Goal: Task Accomplishment & Management: Use online tool/utility

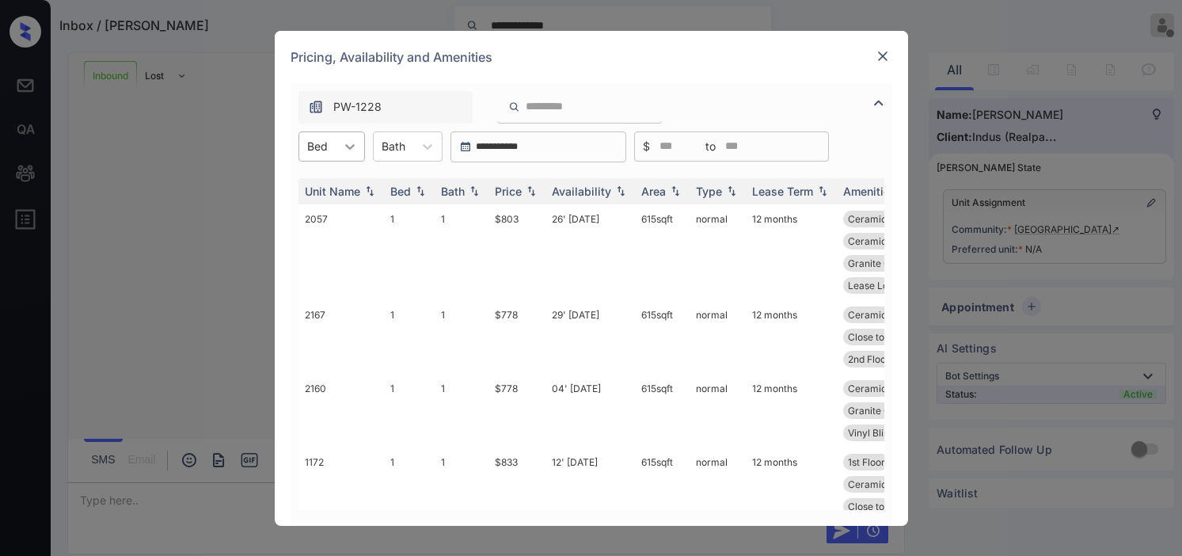
click at [345, 145] on icon at bounding box center [349, 147] width 9 height 6
drag, startPoint x: 333, startPoint y: 188, endPoint x: 525, endPoint y: 206, distance: 192.3
click at [334, 188] on div "1" at bounding box center [331, 185] width 66 height 28
click at [531, 193] on img at bounding box center [531, 190] width 16 height 11
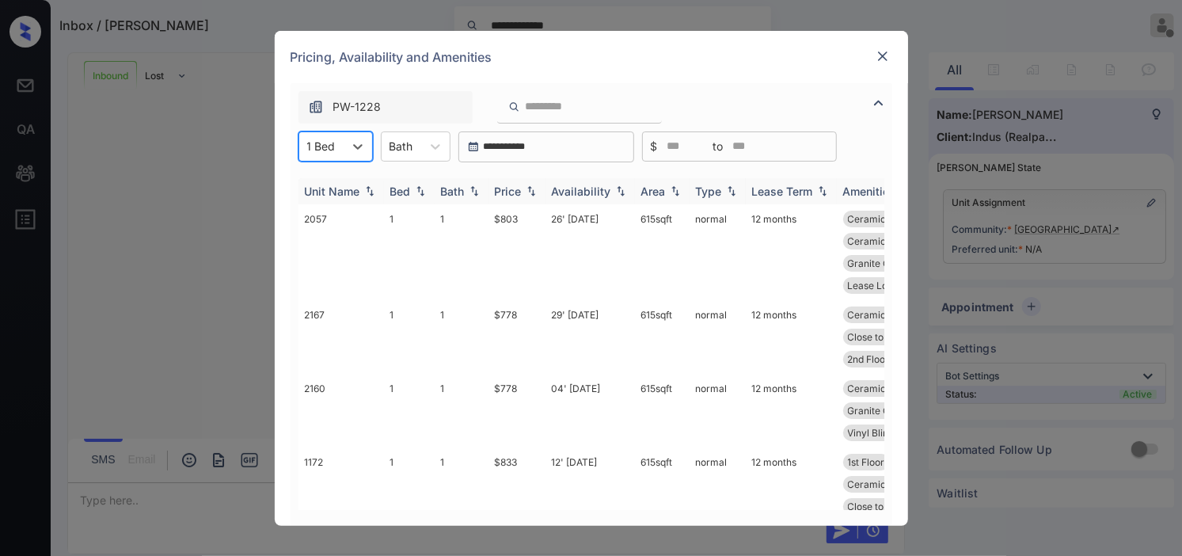
click at [531, 193] on img at bounding box center [531, 190] width 16 height 11
click at [591, 219] on td "27' [DATE]" at bounding box center [589, 252] width 89 height 96
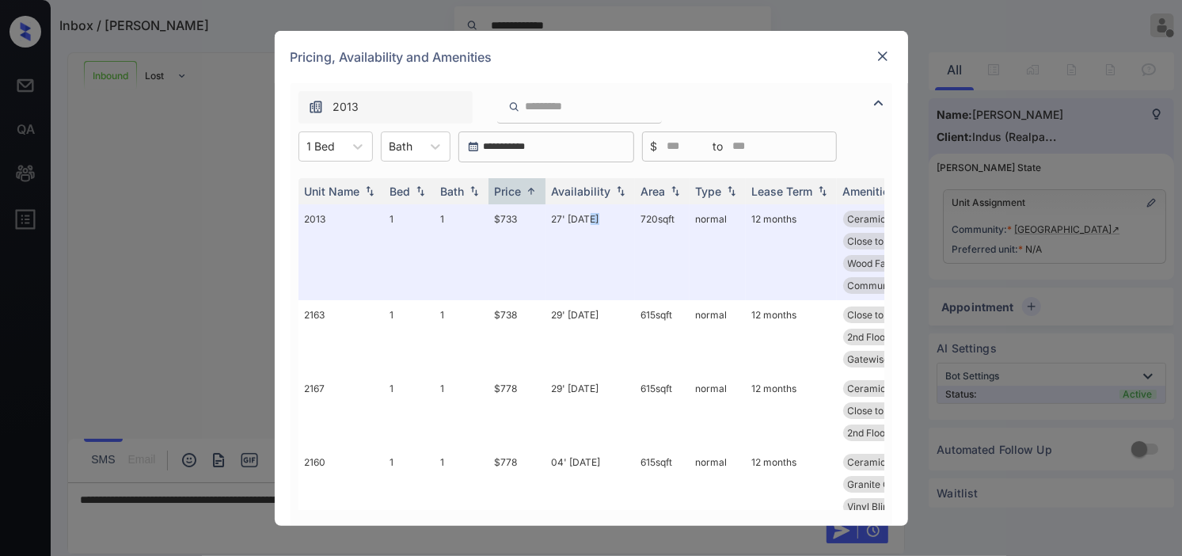
click at [877, 58] on img at bounding box center [882, 56] width 16 height 16
